Goal: Task Accomplishment & Management: Complete application form

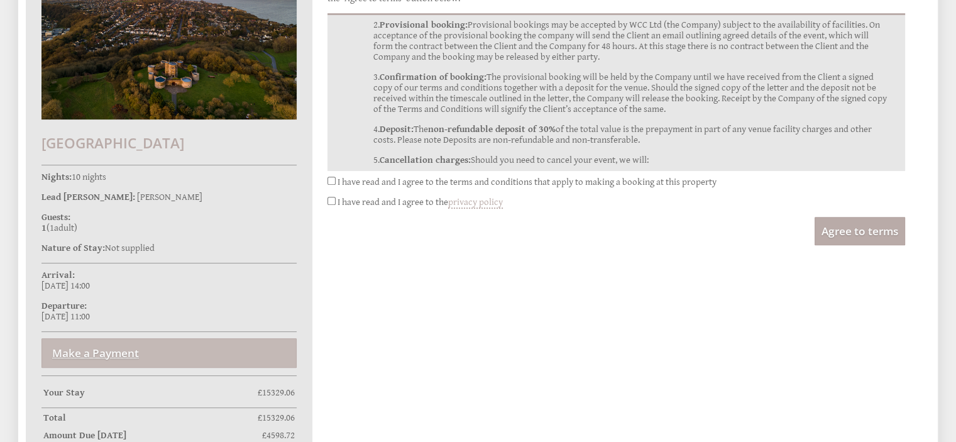
scroll to position [674, 0]
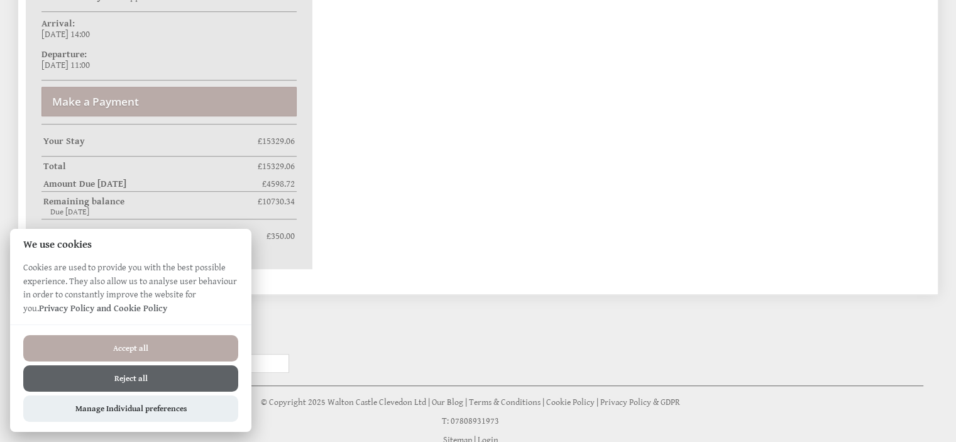
click at [162, 375] on button "Reject all" at bounding box center [130, 378] width 215 height 26
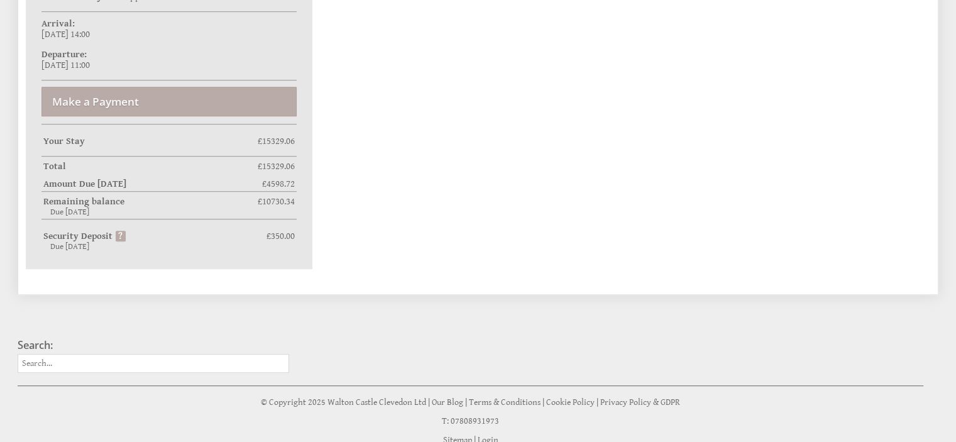
scroll to position [385, 0]
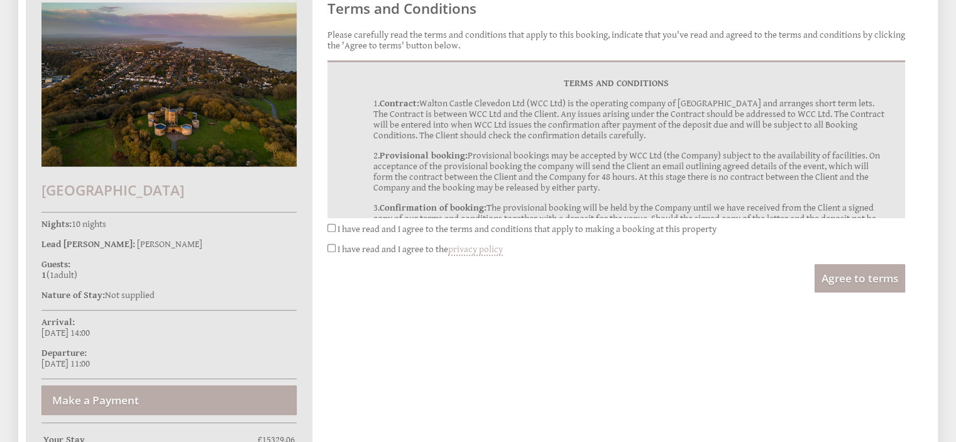
scroll to position [427, 0]
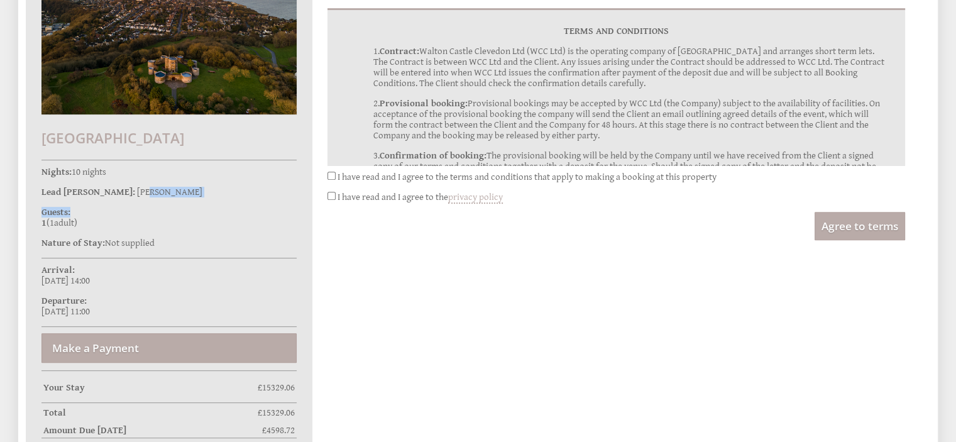
drag, startPoint x: 109, startPoint y: 188, endPoint x: 167, endPoint y: 196, distance: 57.8
click at [167, 196] on div "[GEOGRAPHIC_DATA] Nights: 10 nights Lead [PERSON_NAME]: [PERSON_NAME] Guests: 1…" at bounding box center [169, 225] width 287 height 581
drag, startPoint x: 142, startPoint y: 188, endPoint x: 151, endPoint y: 185, distance: 9.2
click at [151, 185] on div "[GEOGRAPHIC_DATA] Nights: 10 nights Lead [PERSON_NAME]: [PERSON_NAME] Guests: 1…" at bounding box center [169, 225] width 287 height 581
click at [159, 189] on p "Lead [PERSON_NAME]: [PERSON_NAME]" at bounding box center [168, 192] width 255 height 11
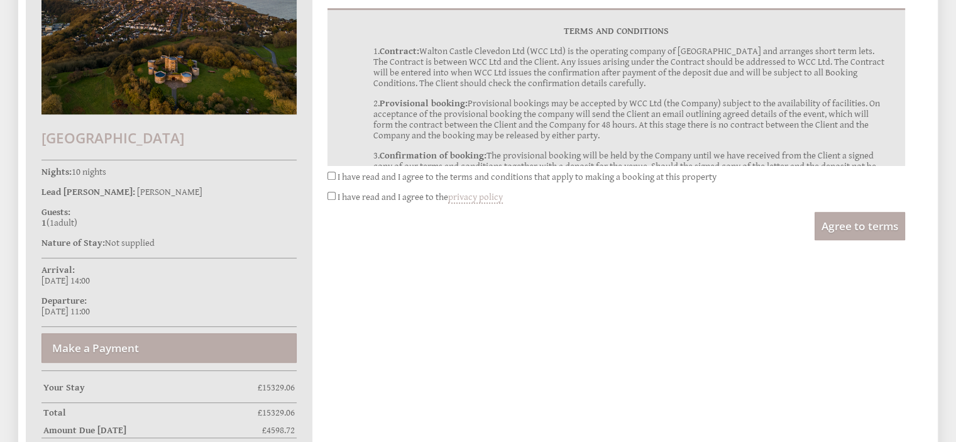
drag, startPoint x: 153, startPoint y: 190, endPoint x: 111, endPoint y: 192, distance: 42.8
click at [111, 192] on p "Lead [PERSON_NAME]: [PERSON_NAME]" at bounding box center [168, 192] width 255 height 11
copy span "[PERSON_NAME]"
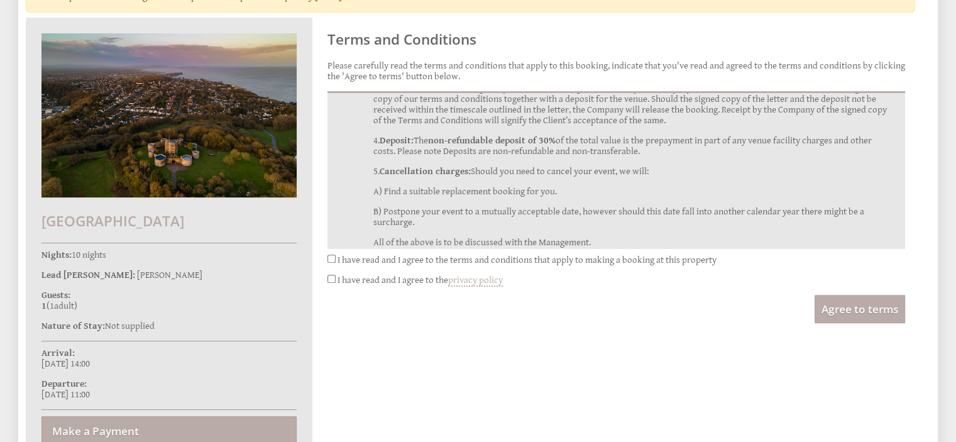
scroll to position [251, 0]
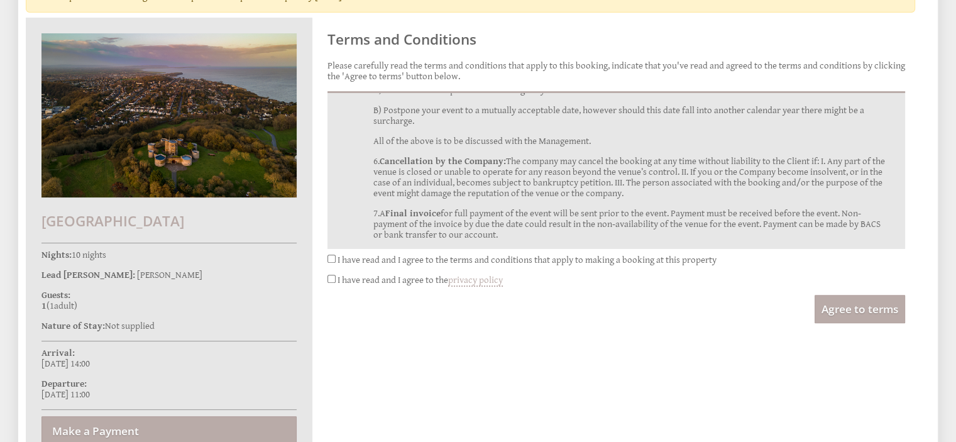
click at [328, 263] on div "I have read and I agree to the terms and conditions that apply to making a book…" at bounding box center [617, 260] width 578 height 11
click at [329, 277] on input "I have read and I agree to the privacy policy" at bounding box center [332, 279] width 8 height 8
checkbox input "true"
click at [329, 262] on div "I have read and I agree to the terms and conditions that apply to making a book…" at bounding box center [617, 260] width 578 height 11
click at [333, 258] on input "I have read and I agree to the terms and conditions that apply to making a book…" at bounding box center [332, 259] width 8 height 8
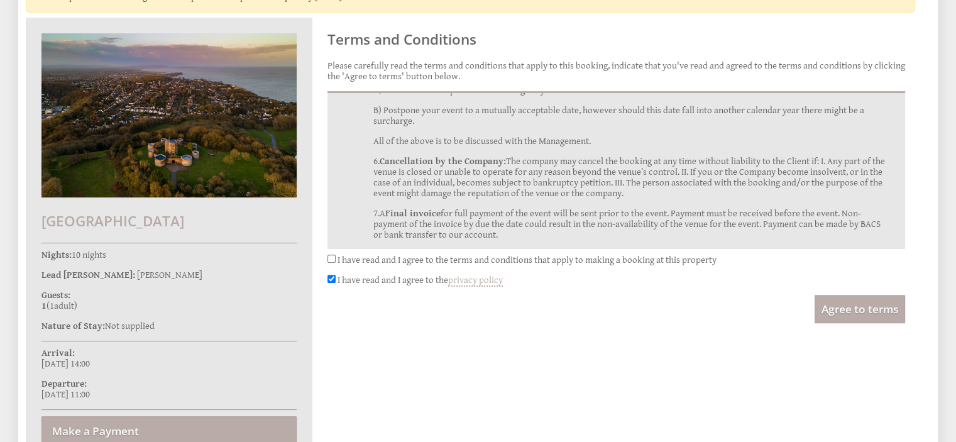
checkbox input "true"
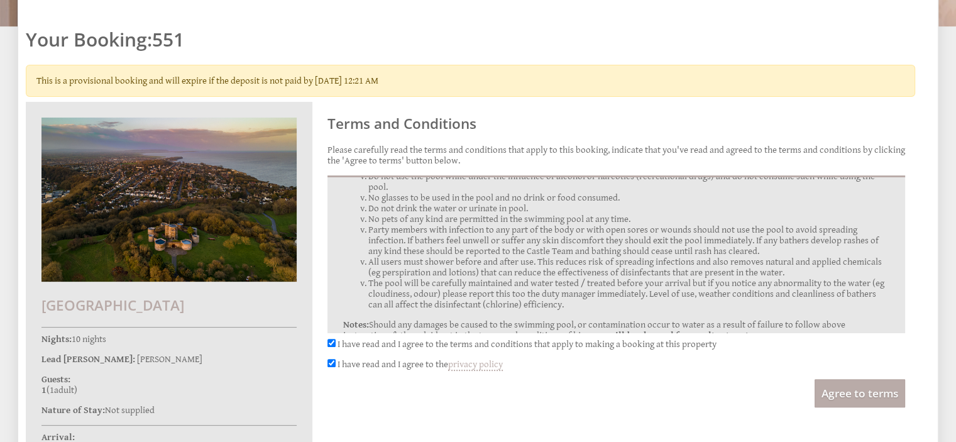
scroll to position [1592, 0]
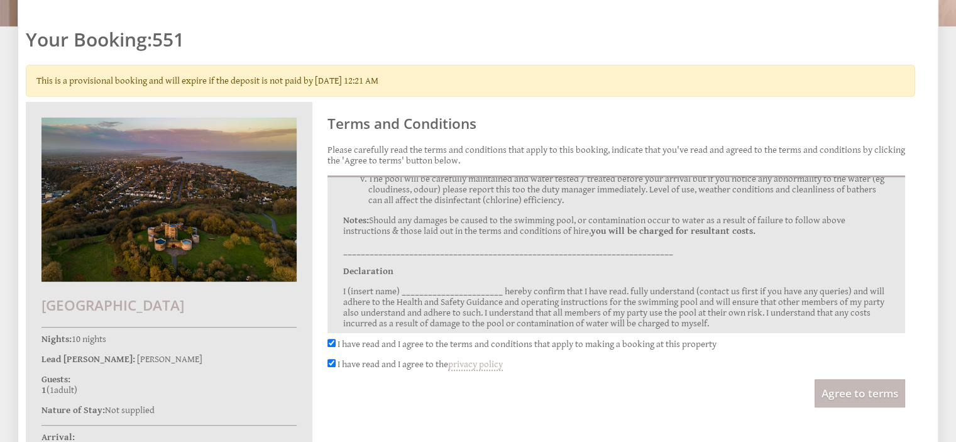
drag, startPoint x: 861, startPoint y: 393, endPoint x: 796, endPoint y: 339, distance: 84.8
click at [858, 392] on span "Agree to terms" at bounding box center [860, 393] width 77 height 14
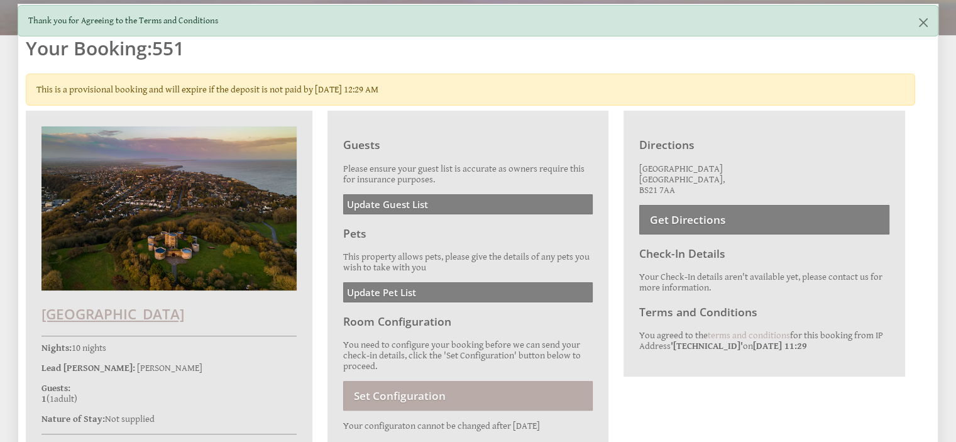
scroll to position [503, 0]
